Goal: Find contact information: Find contact information

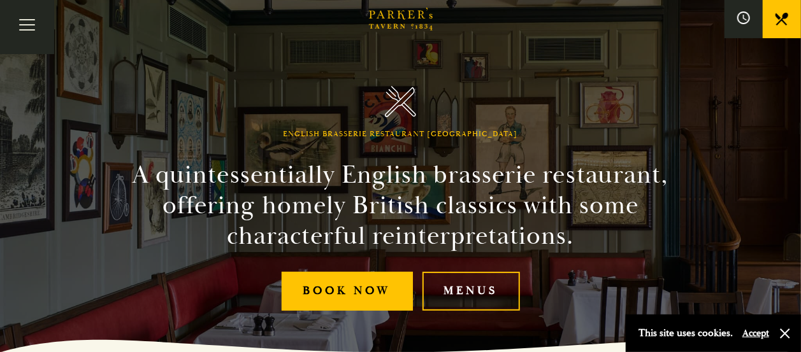
click at [41, 26] on button "Toggle navigation" at bounding box center [27, 27] width 54 height 54
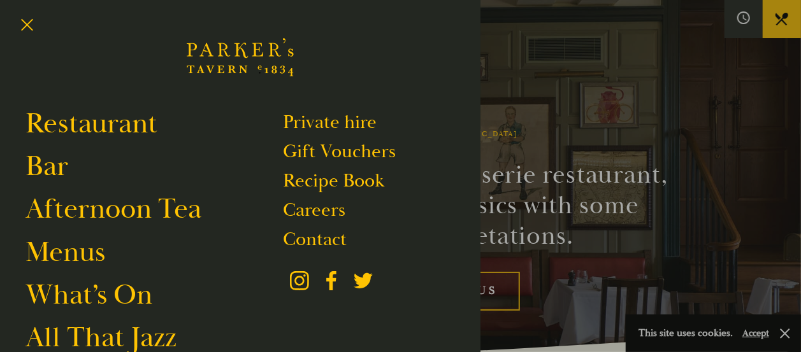
click at [339, 245] on link "Contact" at bounding box center [316, 239] width 64 height 24
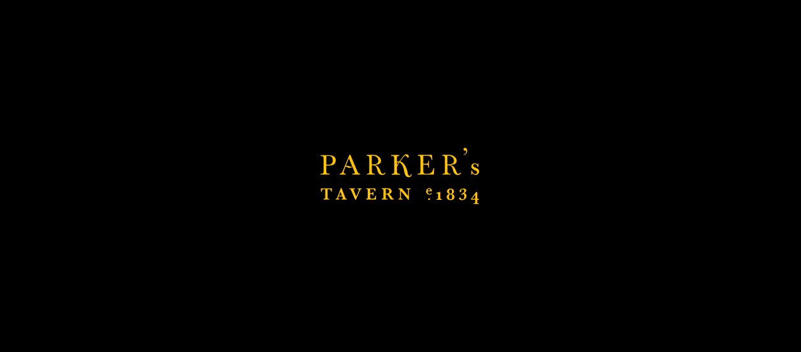
scroll to position [1546, 0]
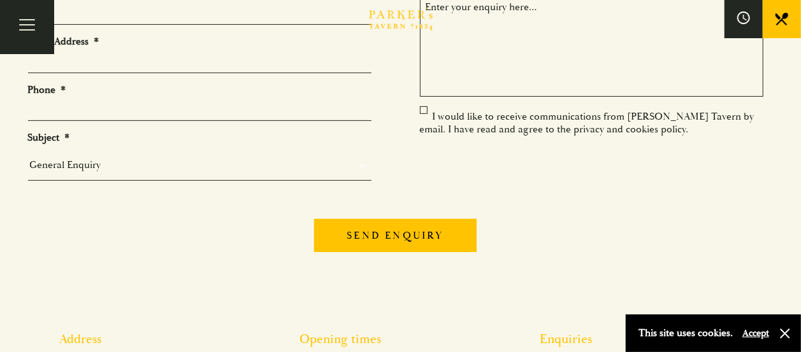
scroll to position [510, 0]
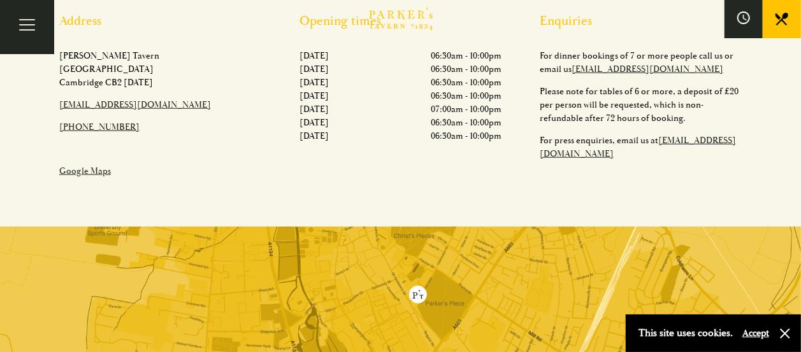
click at [592, 68] on link "[EMAIL_ADDRESS][DOMAIN_NAME]" at bounding box center [648, 69] width 152 height 11
click at [663, 69] on link "[EMAIL_ADDRESS][DOMAIN_NAME]" at bounding box center [648, 69] width 152 height 11
drag, startPoint x: 677, startPoint y: 68, endPoint x: 574, endPoint y: 75, distance: 103.4
click at [574, 75] on p "For dinner bookings of 7 or more people call us or email us hello@parkerstavern…" at bounding box center [641, 62] width 202 height 27
copy link "[EMAIL_ADDRESS][DOMAIN_NAME]"
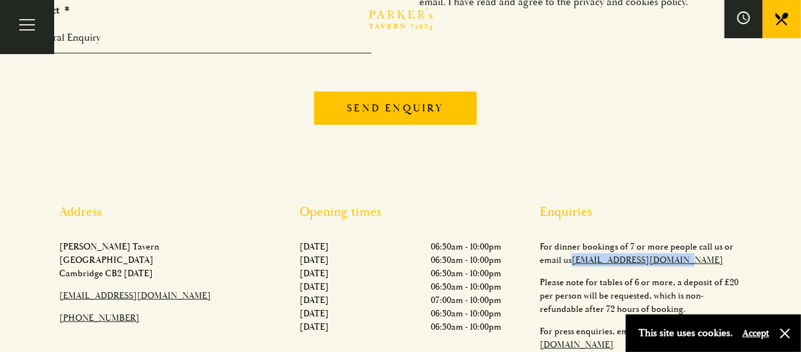
scroll to position [0, 0]
